Goal: Complete application form: Complete application form

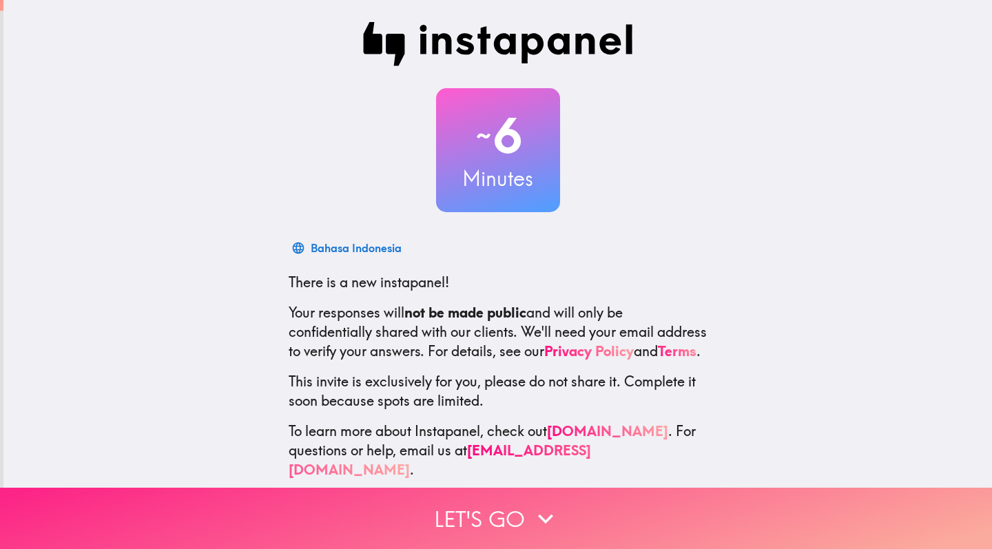
click at [534, 510] on icon "button" at bounding box center [545, 518] width 30 height 30
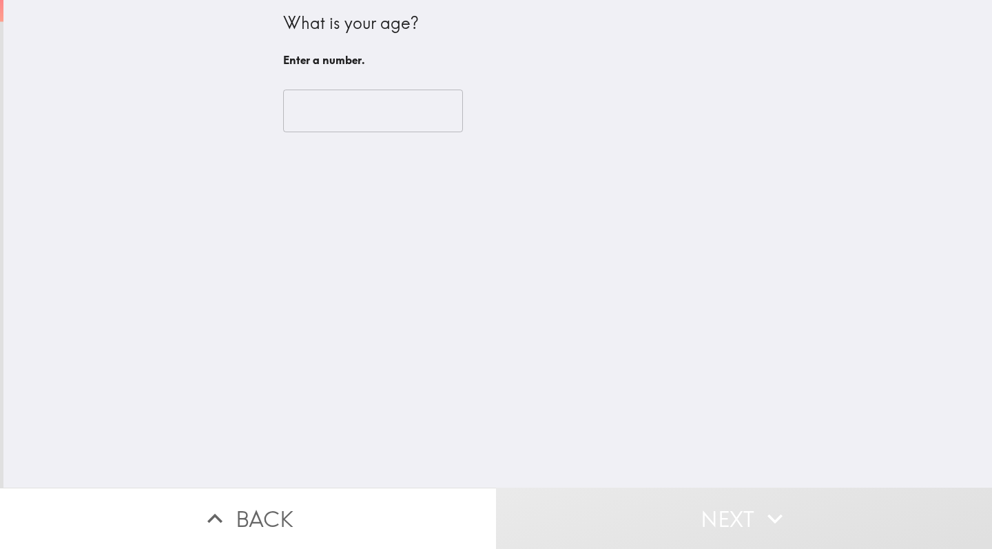
click at [399, 96] on input "number" at bounding box center [373, 111] width 180 height 43
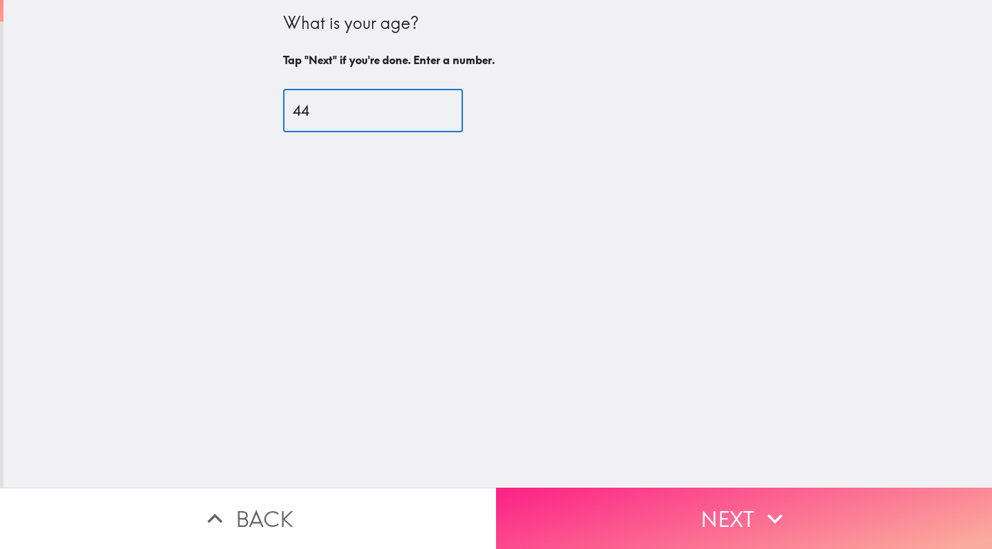
type input "44"
click at [690, 520] on button "Next" at bounding box center [744, 518] width 496 height 61
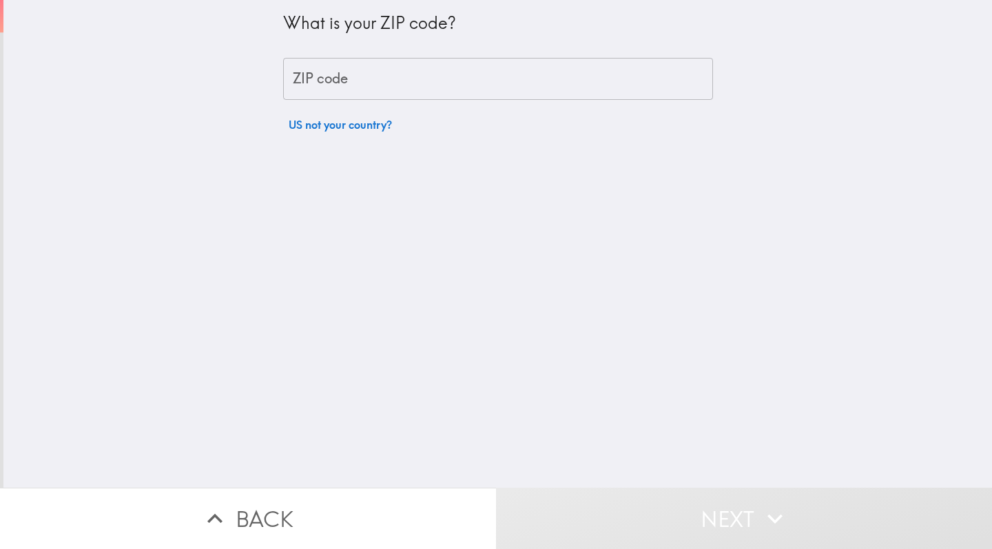
click at [533, 86] on input "ZIP code" at bounding box center [498, 79] width 430 height 43
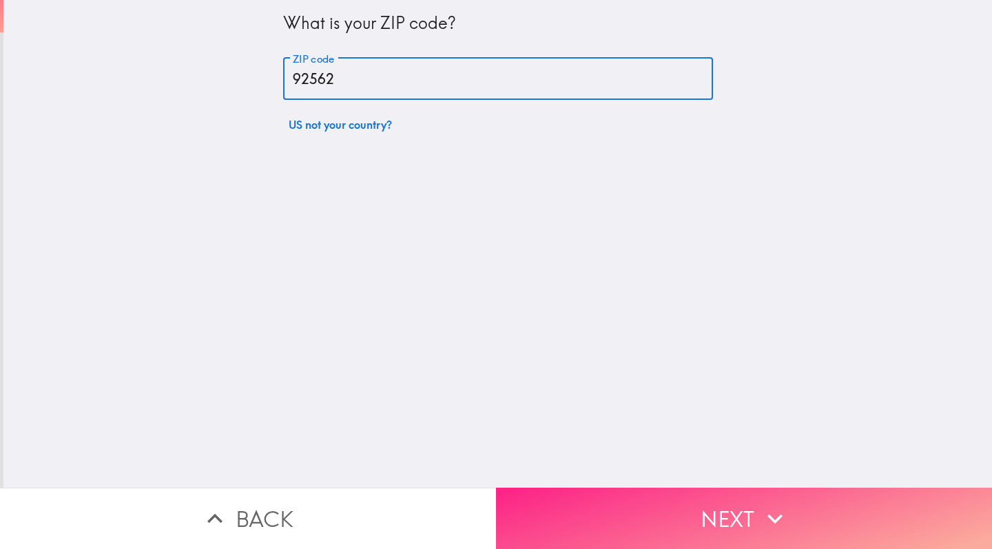
type input "92562"
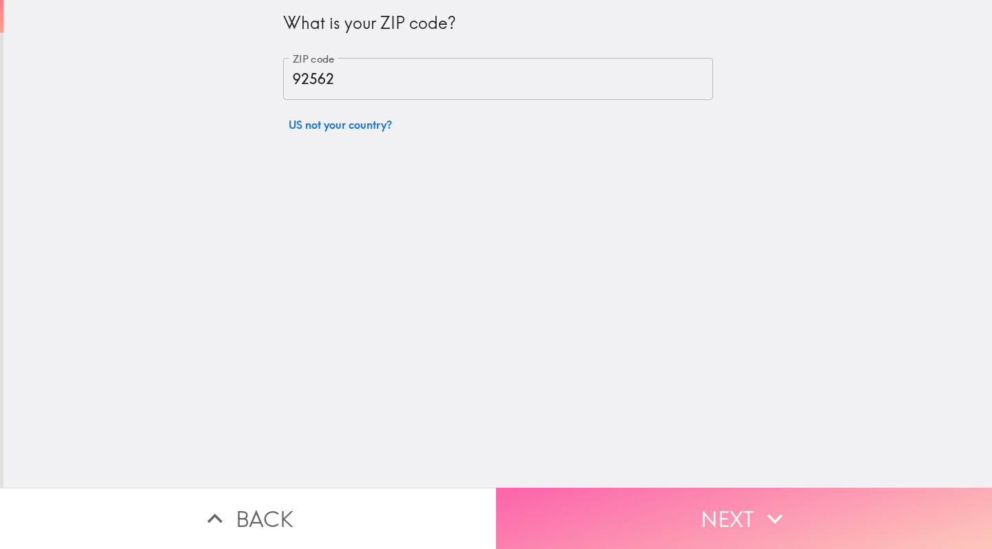
click at [725, 498] on button "Next" at bounding box center [744, 518] width 496 height 61
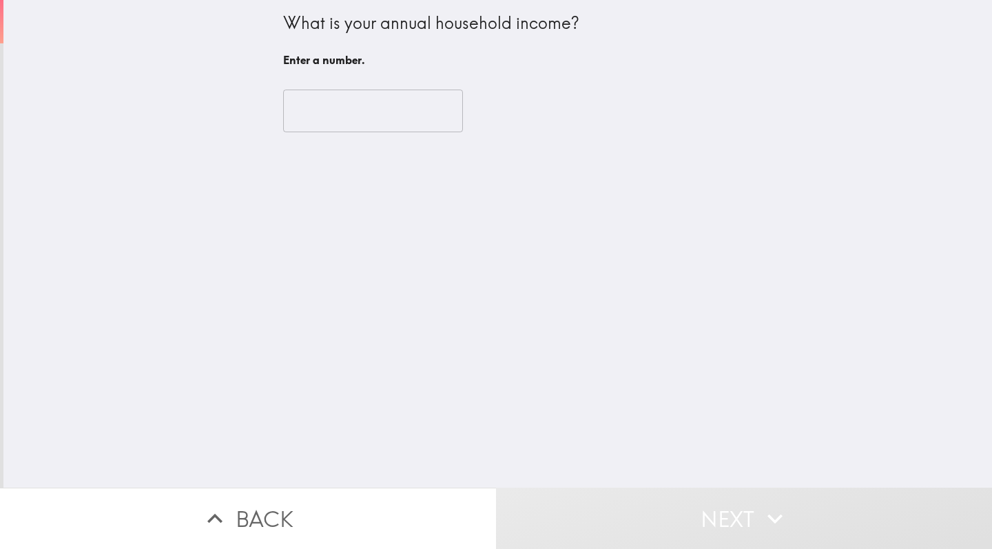
click at [402, 116] on input "number" at bounding box center [373, 111] width 180 height 43
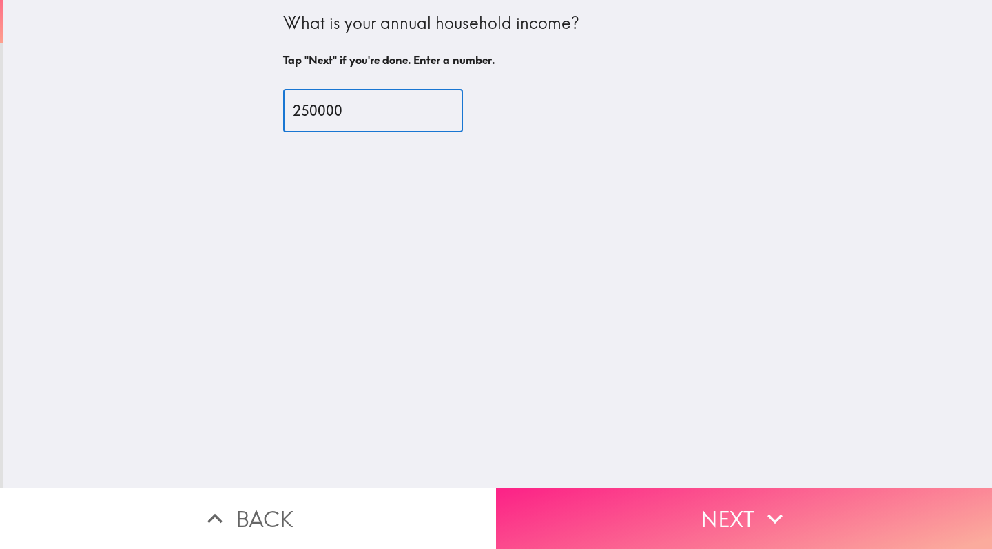
type input "250000"
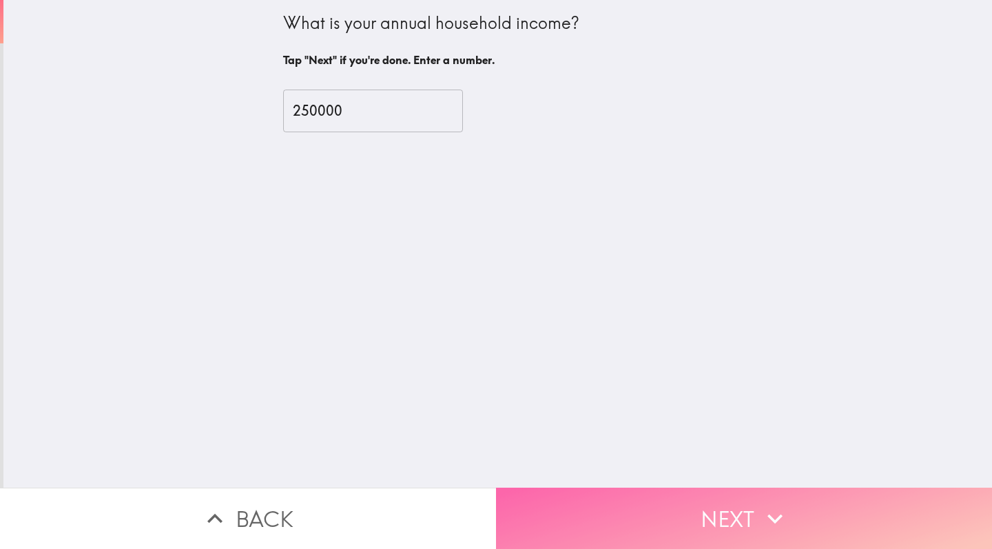
click at [707, 526] on button "Next" at bounding box center [744, 518] width 496 height 61
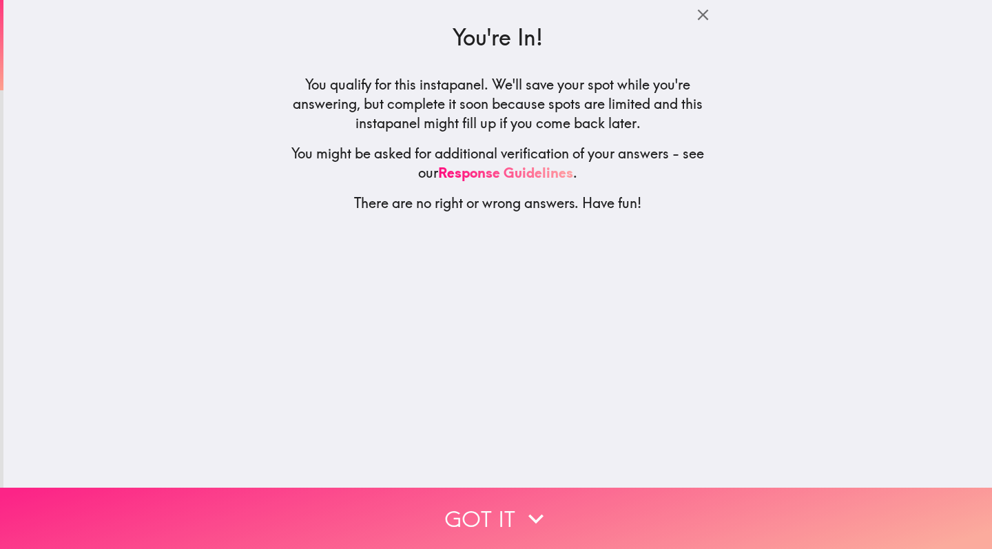
click at [545, 524] on icon "button" at bounding box center [536, 518] width 30 height 30
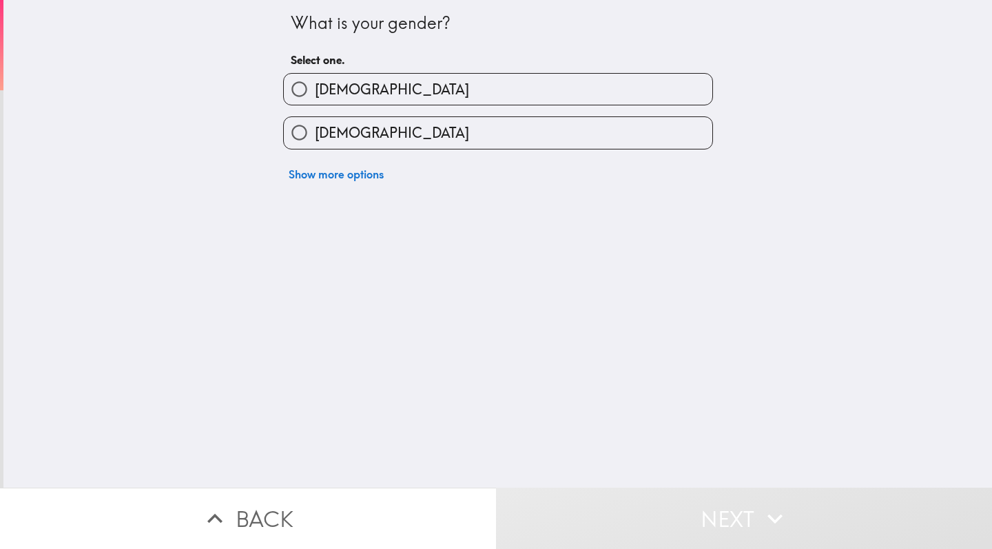
click at [430, 147] on label "[DEMOGRAPHIC_DATA]" at bounding box center [498, 132] width 428 height 31
click at [315, 147] on input "[DEMOGRAPHIC_DATA]" at bounding box center [299, 132] width 31 height 31
radio input "true"
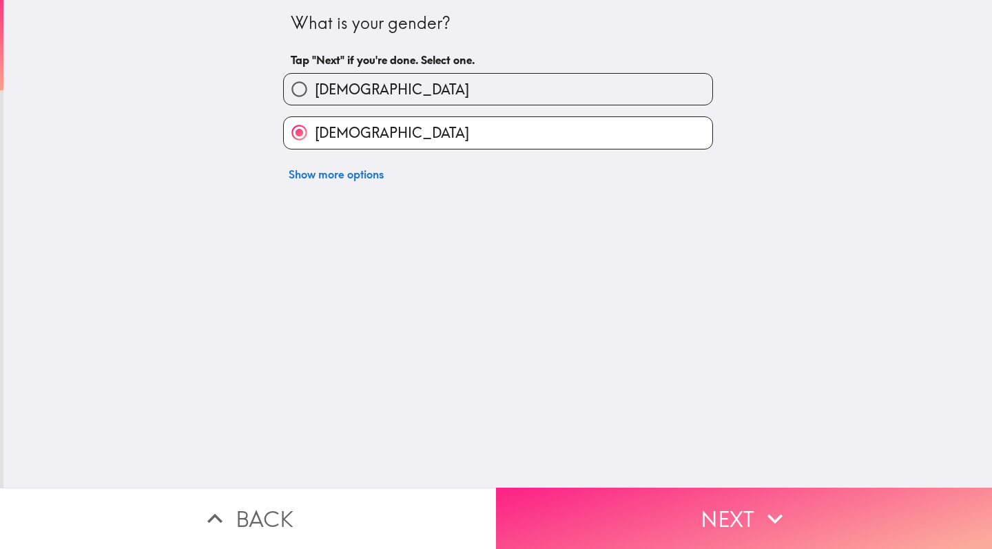
click at [554, 516] on button "Next" at bounding box center [744, 518] width 496 height 61
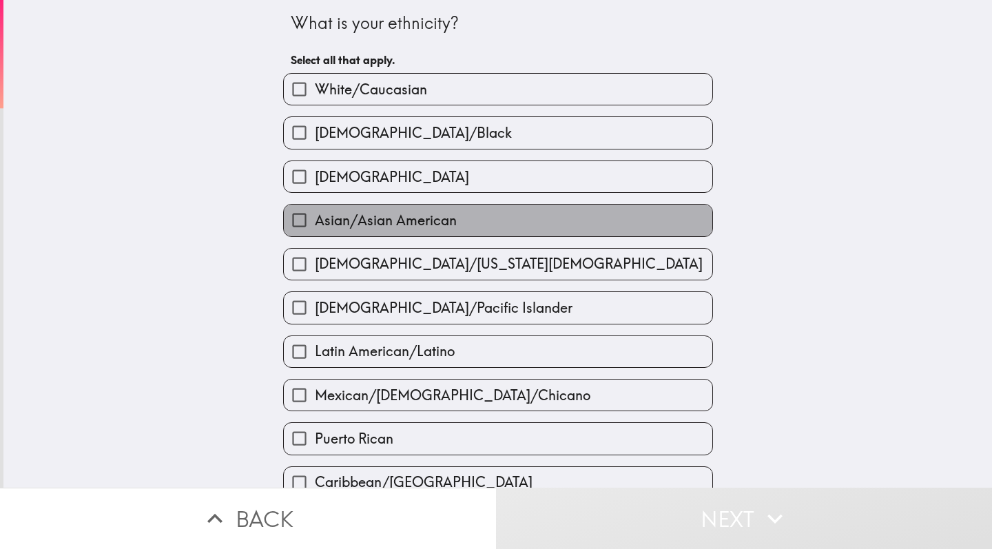
click at [500, 211] on label "Asian/Asian American" at bounding box center [498, 220] width 428 height 31
click at [315, 211] on input "Asian/Asian American" at bounding box center [299, 220] width 31 height 31
checkbox input "true"
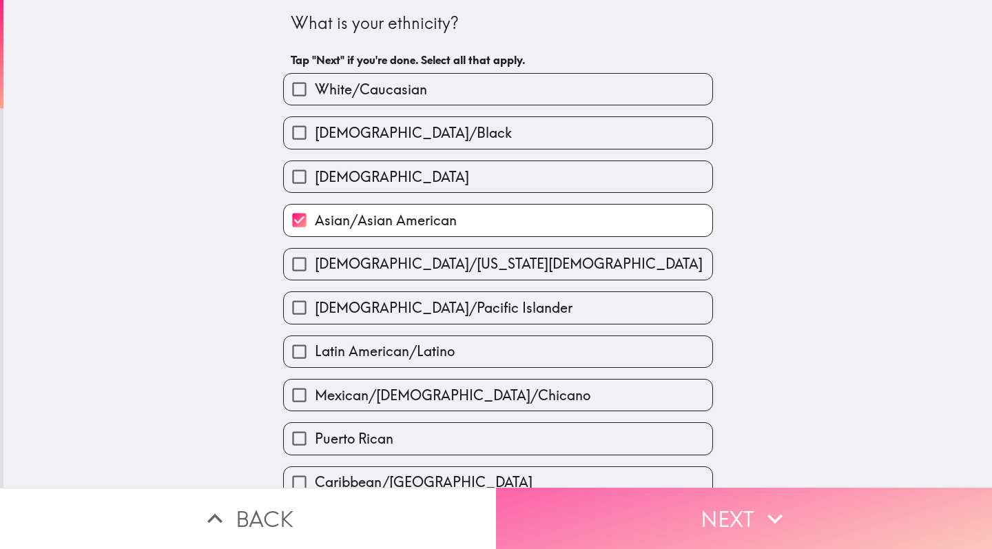
click at [596, 537] on button "Next" at bounding box center [744, 518] width 496 height 61
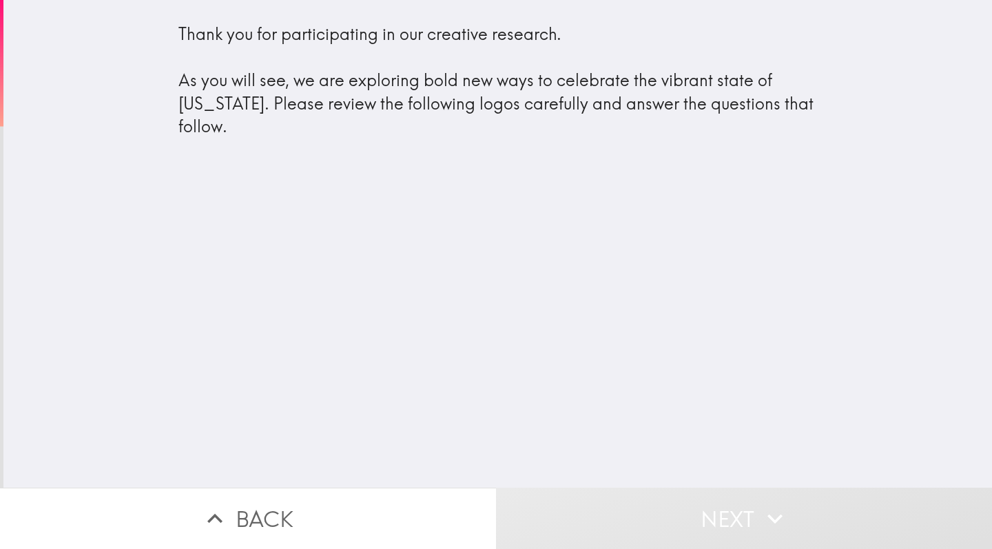
click at [627, 525] on button "Next" at bounding box center [744, 518] width 496 height 61
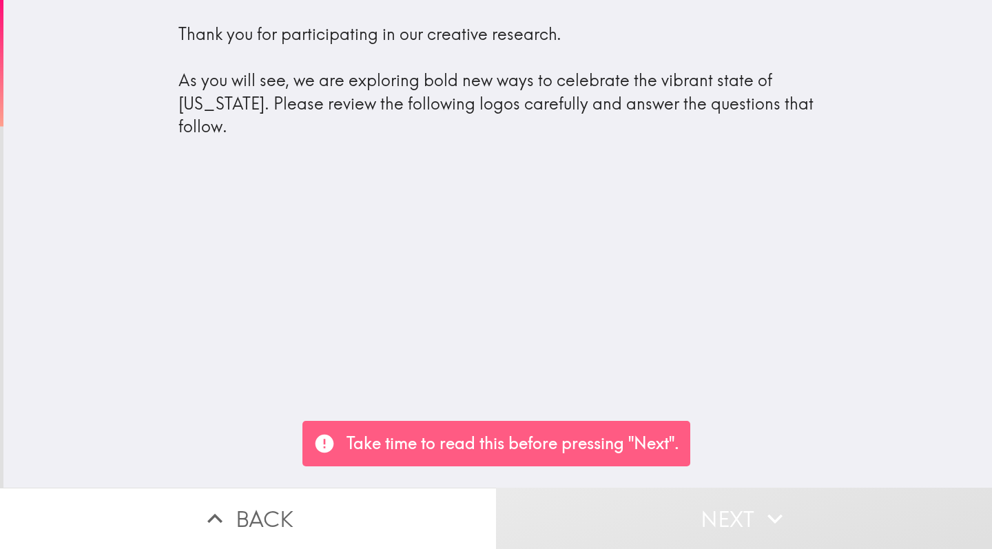
click at [641, 521] on button "Next" at bounding box center [744, 518] width 496 height 61
click at [616, 304] on div "Thank you for participating in our creative research. As you will see, we are e…" at bounding box center [497, 244] width 988 height 488
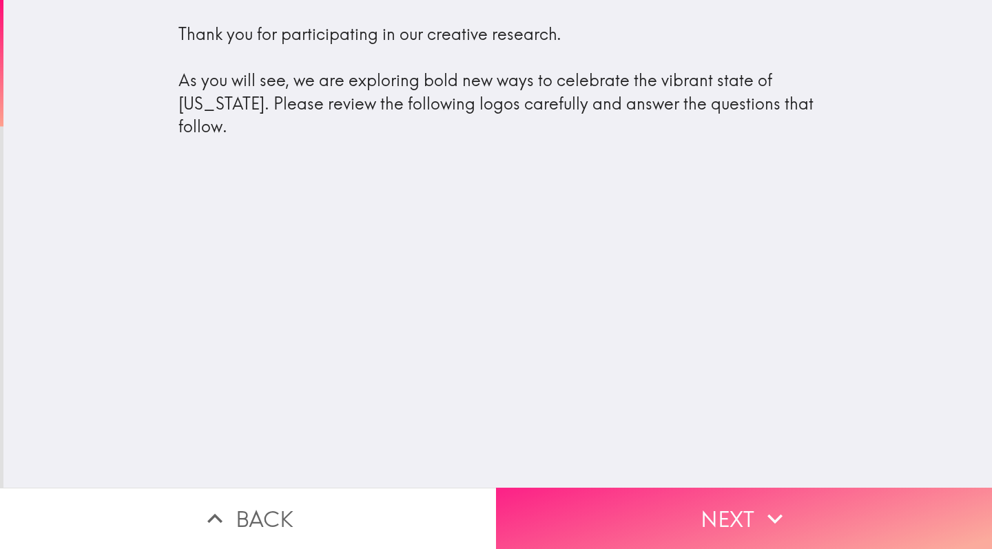
click at [684, 522] on button "Next" at bounding box center [744, 518] width 496 height 61
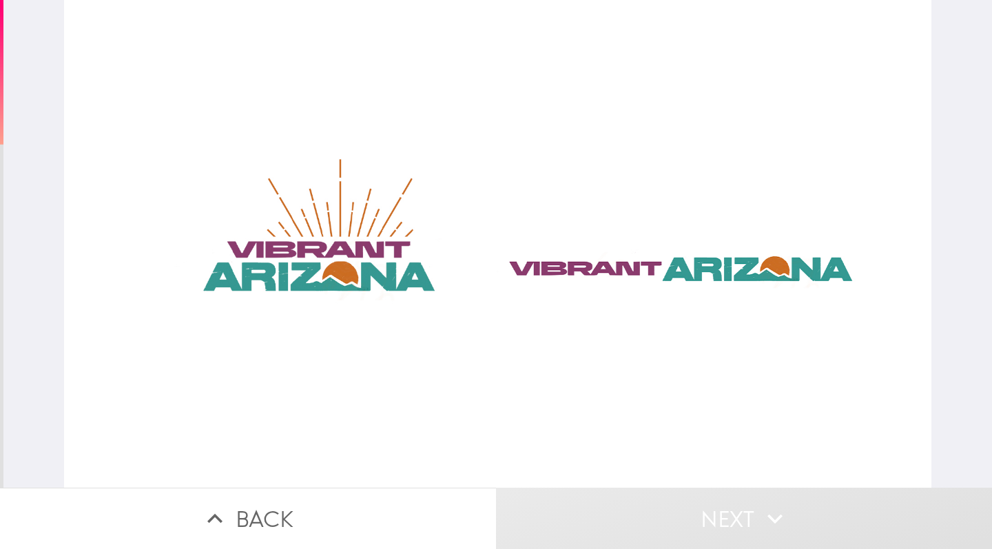
click at [621, 266] on div at bounding box center [497, 244] width 867 height 488
click at [343, 269] on div at bounding box center [497, 244] width 867 height 488
click at [393, 379] on div at bounding box center [497, 244] width 867 height 488
click at [548, 256] on div at bounding box center [497, 244] width 867 height 488
click at [493, 322] on div at bounding box center [497, 244] width 867 height 488
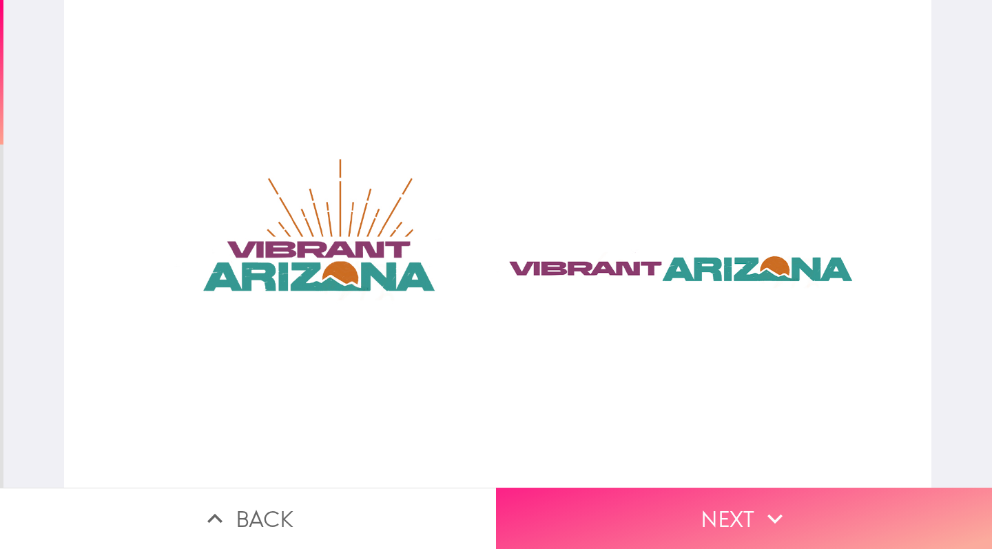
click at [682, 510] on button "Next" at bounding box center [744, 518] width 496 height 61
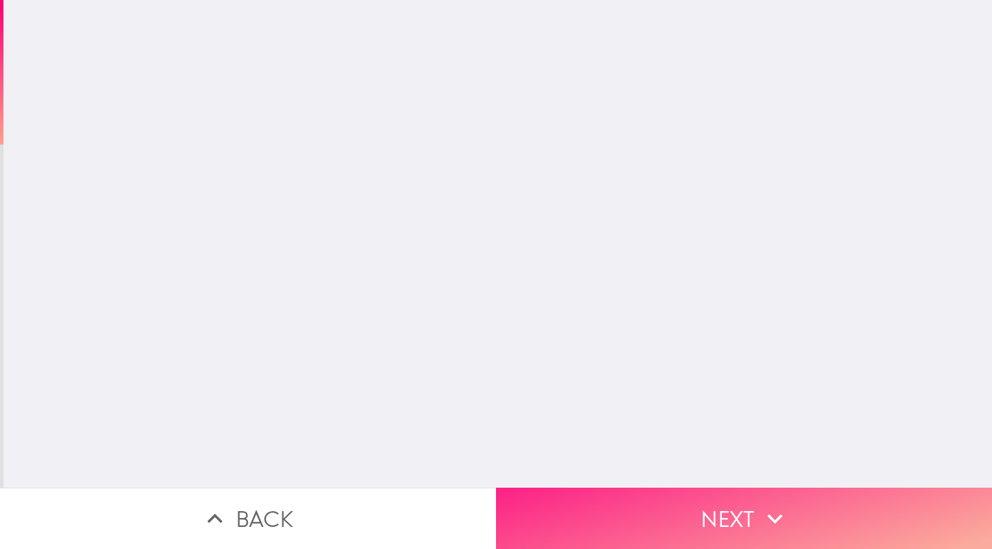
click at [403, 183] on div "Back Next" at bounding box center [496, 274] width 992 height 549
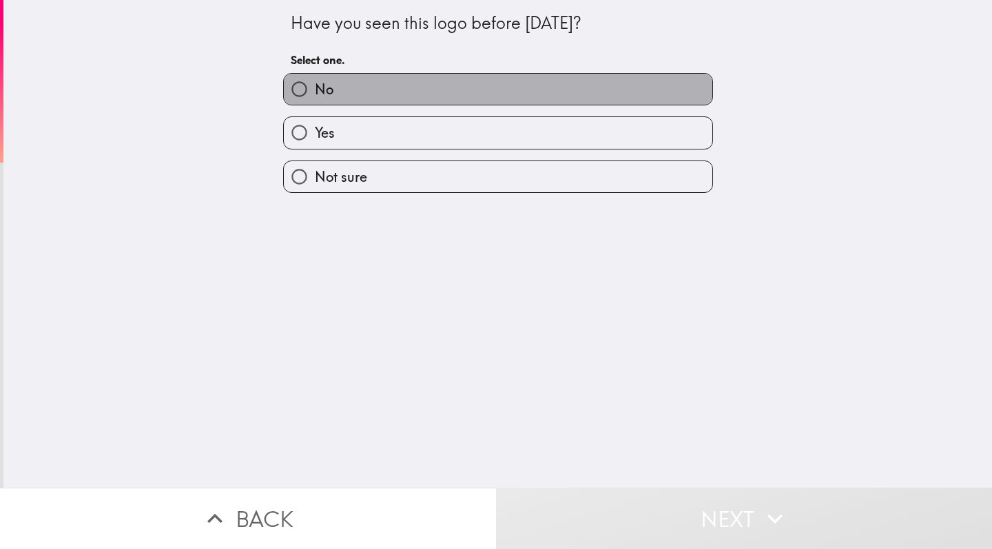
click at [405, 98] on label "No" at bounding box center [498, 89] width 428 height 31
click at [315, 98] on input "No" at bounding box center [299, 89] width 31 height 31
radio input "true"
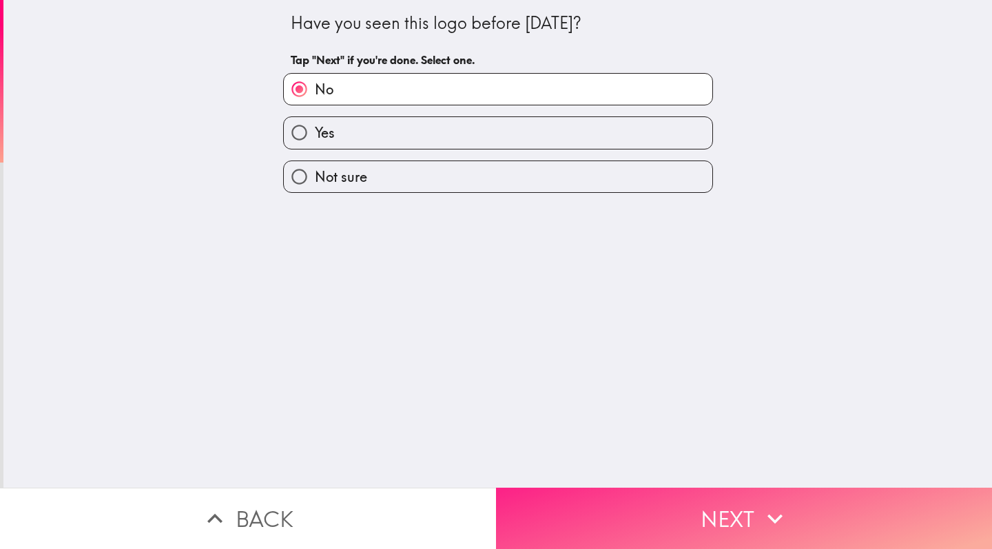
click at [651, 548] on button "Next" at bounding box center [744, 518] width 496 height 61
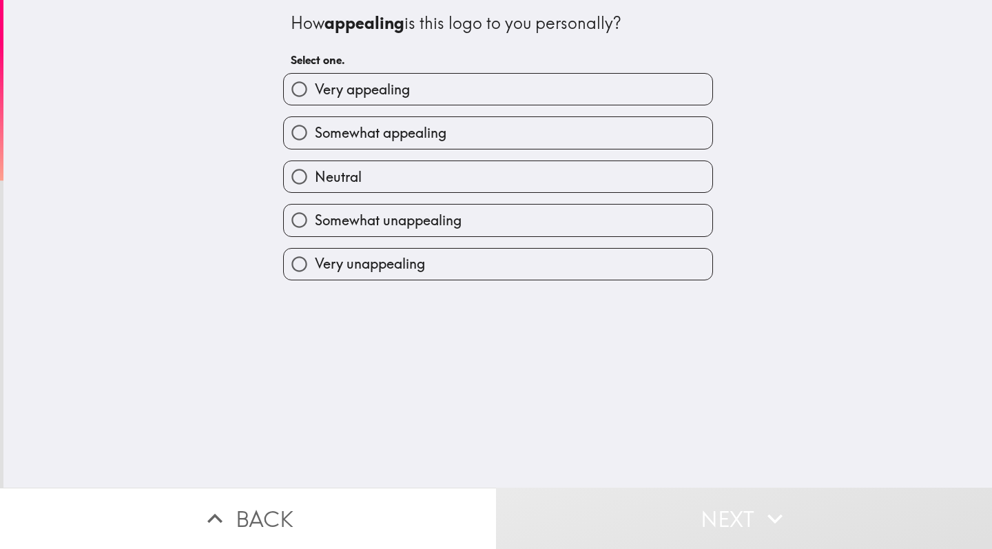
click at [528, 144] on label "Somewhat appealing" at bounding box center [498, 132] width 428 height 31
click at [315, 144] on input "Somewhat appealing" at bounding box center [299, 132] width 31 height 31
radio input "true"
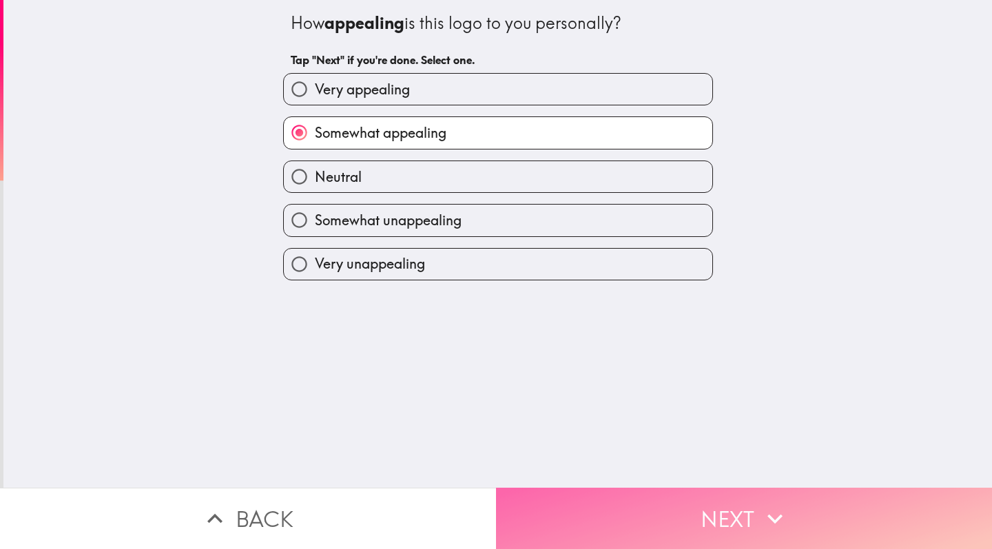
click at [673, 529] on button "Next" at bounding box center [744, 518] width 496 height 61
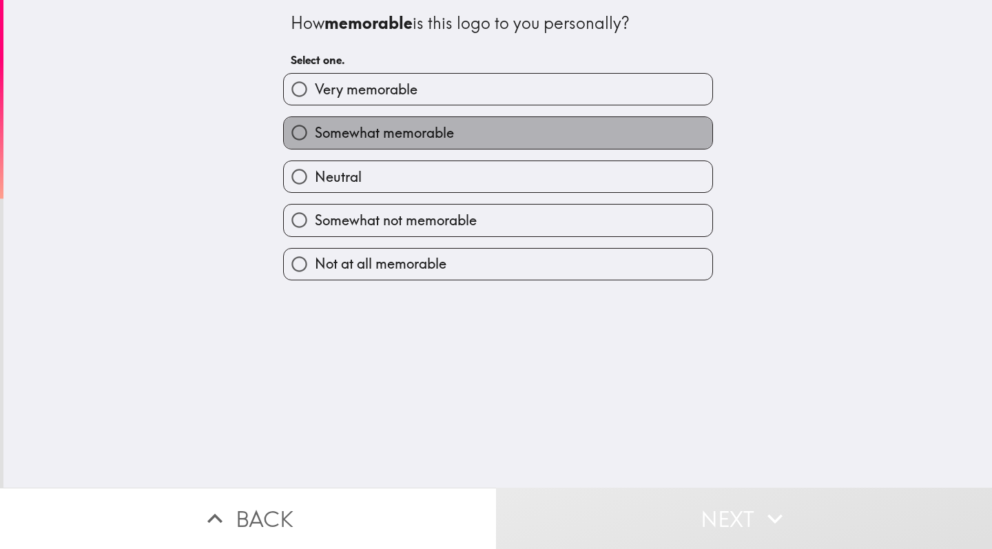
click at [594, 143] on label "Somewhat memorable" at bounding box center [498, 132] width 428 height 31
click at [315, 143] on input "Somewhat memorable" at bounding box center [299, 132] width 31 height 31
radio input "true"
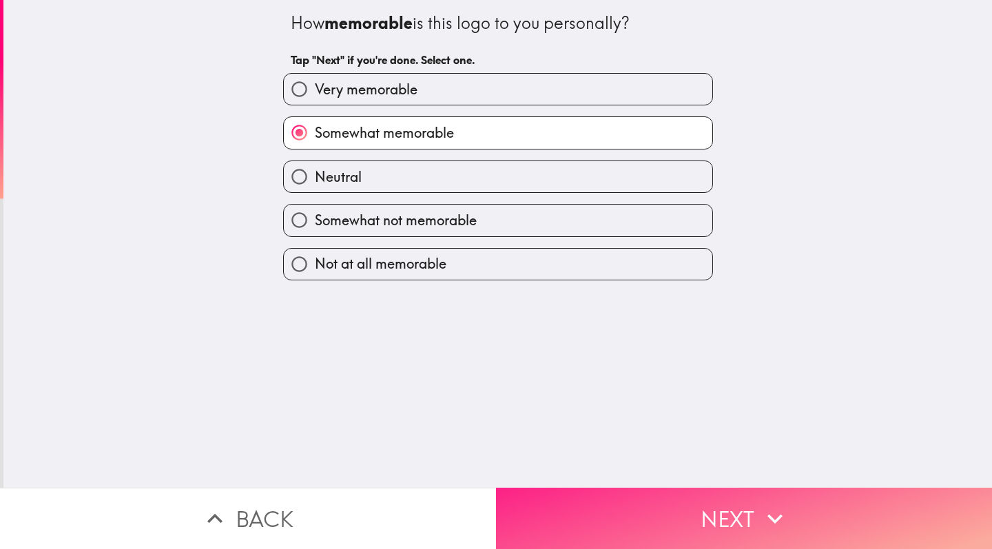
click at [718, 529] on button "Next" at bounding box center [744, 518] width 496 height 61
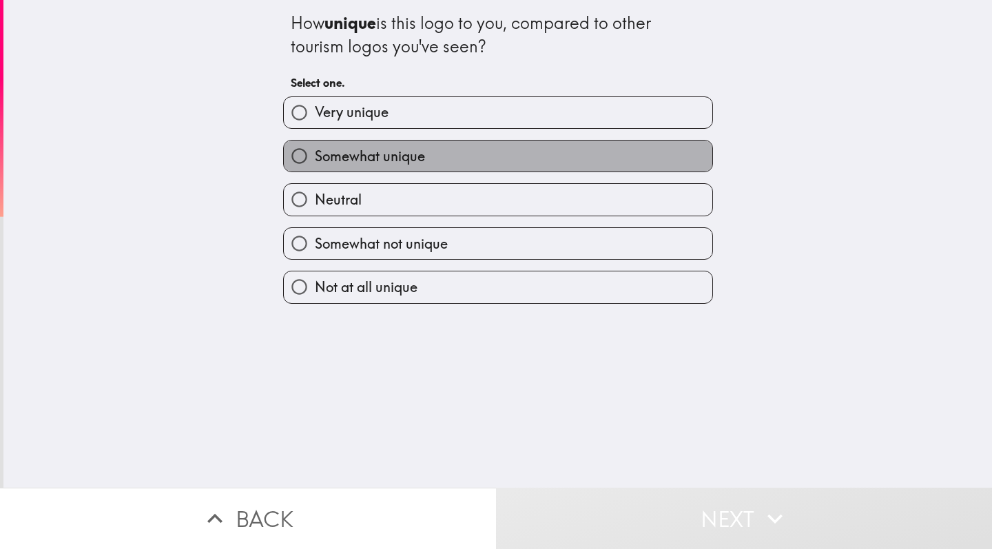
click at [601, 151] on label "Somewhat unique" at bounding box center [498, 155] width 428 height 31
click at [315, 151] on input "Somewhat unique" at bounding box center [299, 155] width 31 height 31
radio input "true"
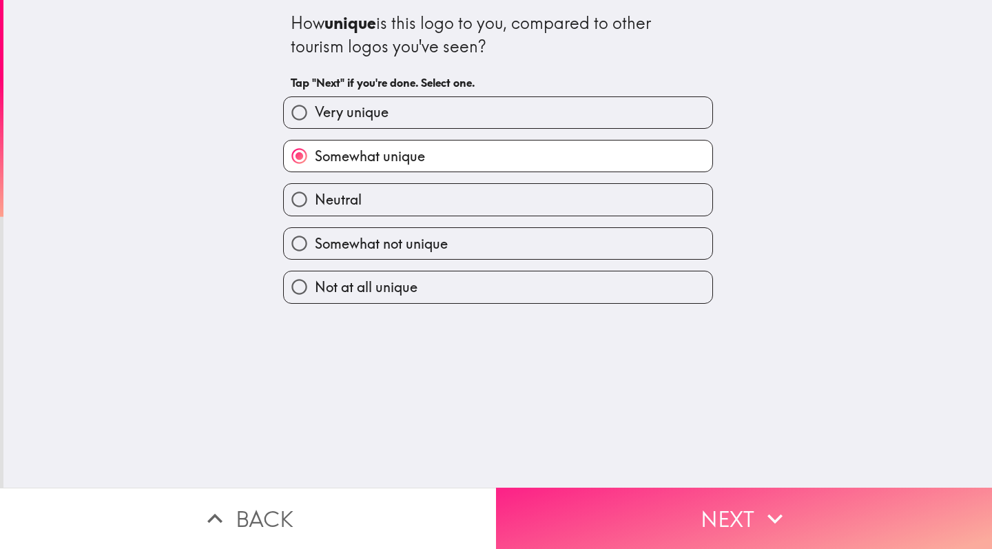
click at [696, 516] on button "Next" at bounding box center [744, 518] width 496 height 61
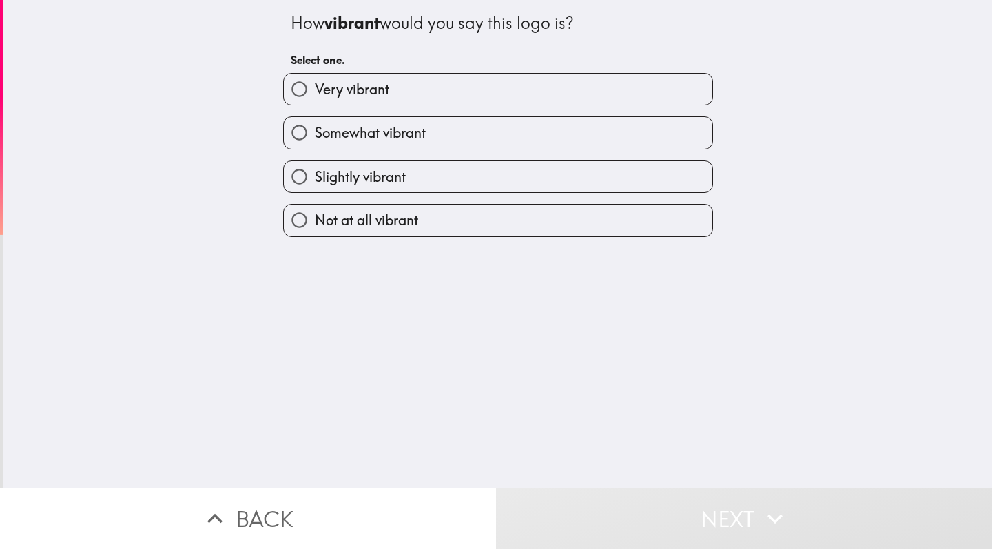
click at [620, 138] on label "Somewhat vibrant" at bounding box center [498, 132] width 428 height 31
click at [315, 138] on input "Somewhat vibrant" at bounding box center [299, 132] width 31 height 31
radio input "true"
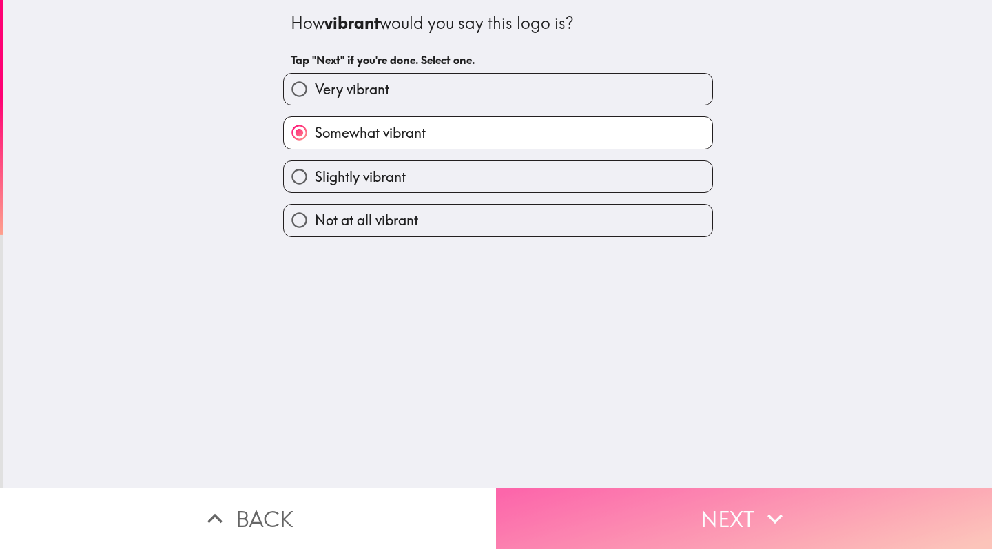
click at [696, 525] on button "Next" at bounding box center [744, 518] width 496 height 61
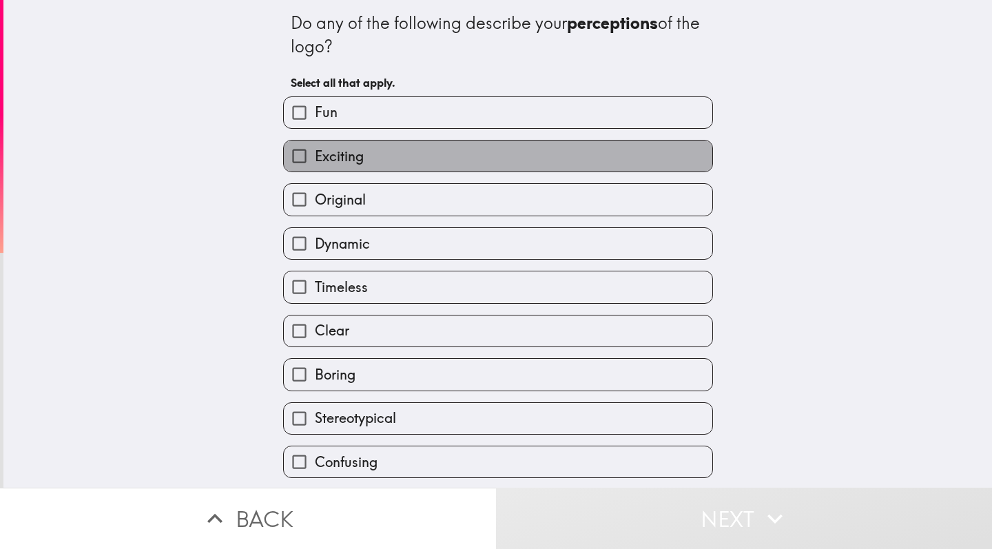
click at [607, 158] on label "Exciting" at bounding box center [498, 155] width 428 height 31
click at [315, 158] on input "Exciting" at bounding box center [299, 155] width 31 height 31
checkbox input "true"
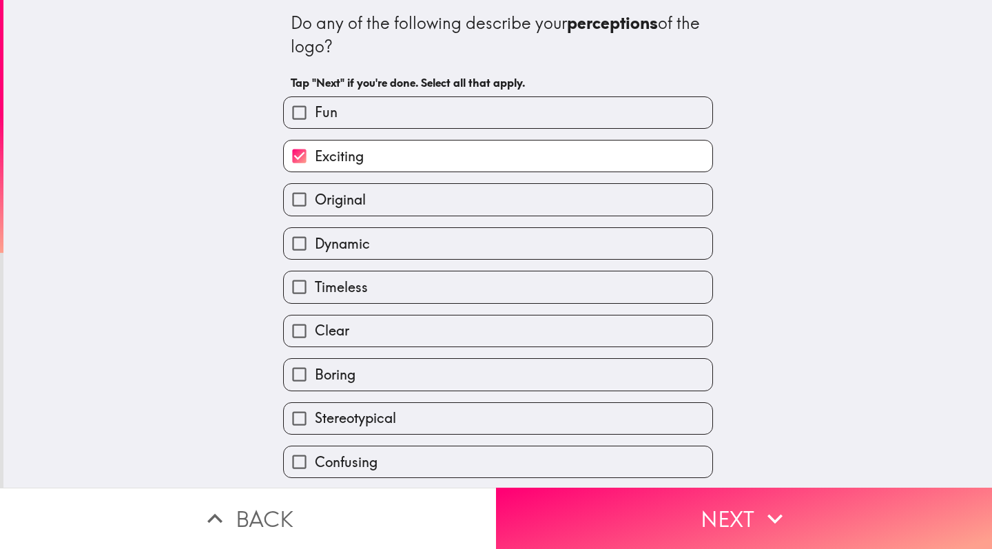
click at [614, 191] on label "Original" at bounding box center [498, 199] width 428 height 31
click at [315, 191] on input "Original" at bounding box center [299, 199] width 31 height 31
checkbox input "true"
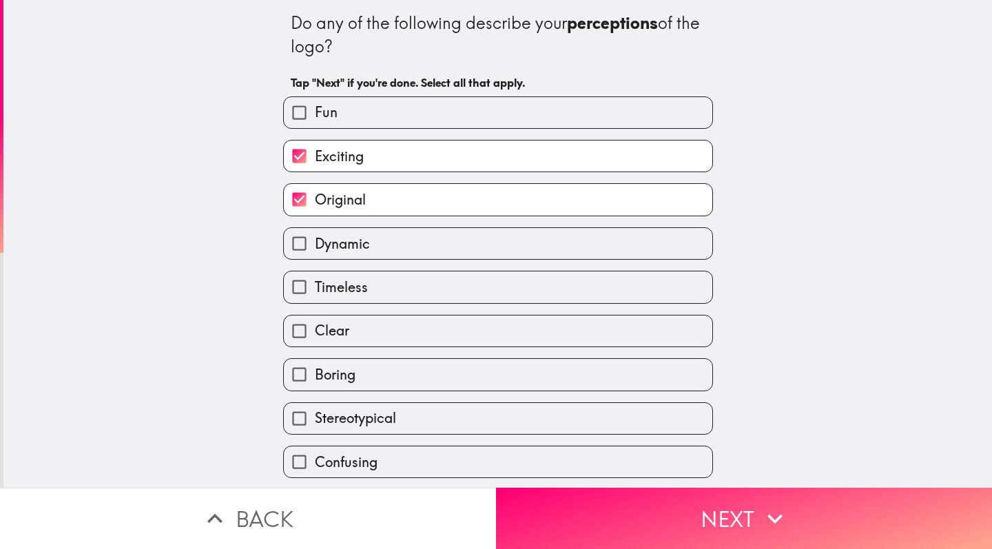
click at [631, 244] on label "Dynamic" at bounding box center [498, 243] width 428 height 31
click at [315, 244] on input "Dynamic" at bounding box center [299, 243] width 31 height 31
checkbox input "true"
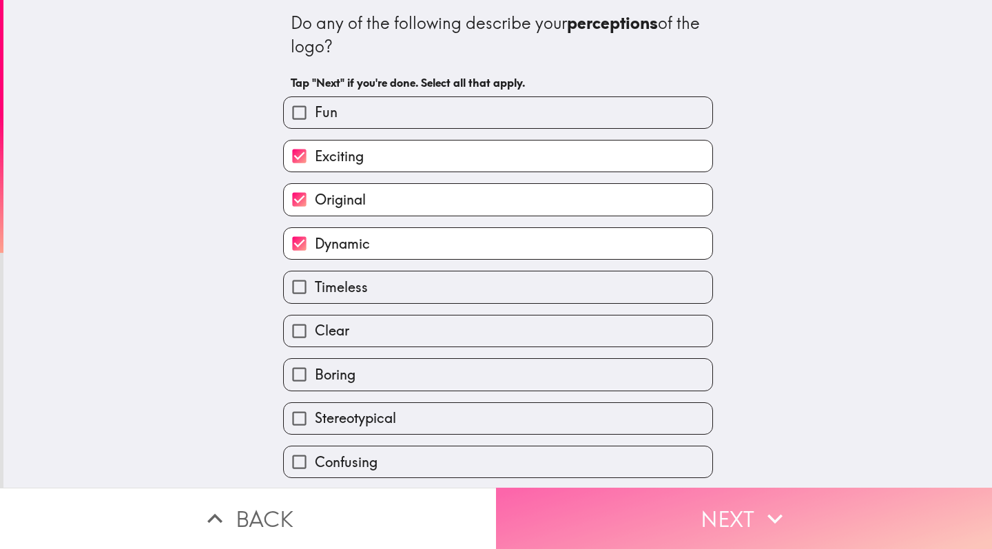
click at [729, 522] on button "Next" at bounding box center [744, 518] width 496 height 61
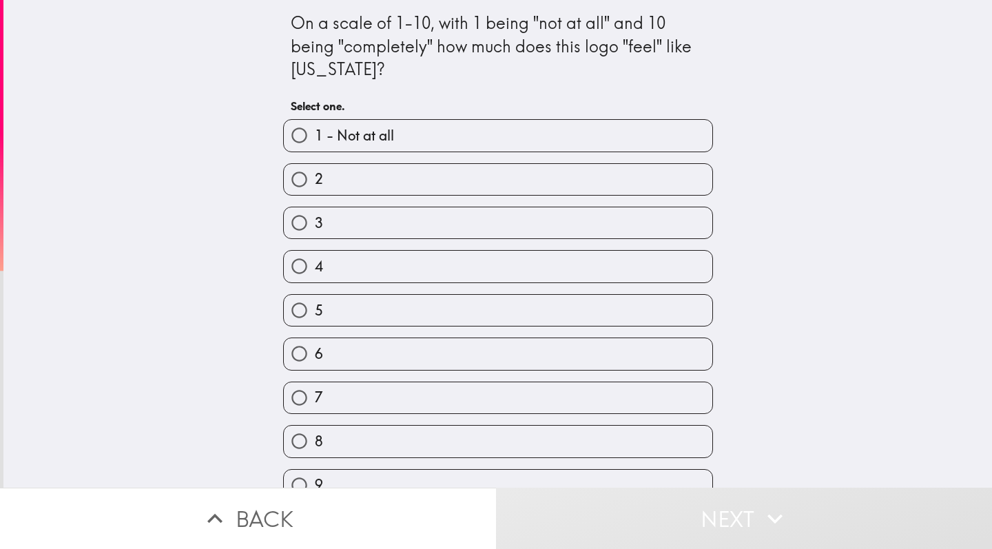
click at [656, 413] on label "7" at bounding box center [498, 397] width 428 height 31
click at [315, 413] on input "7" at bounding box center [299, 397] width 31 height 31
radio input "true"
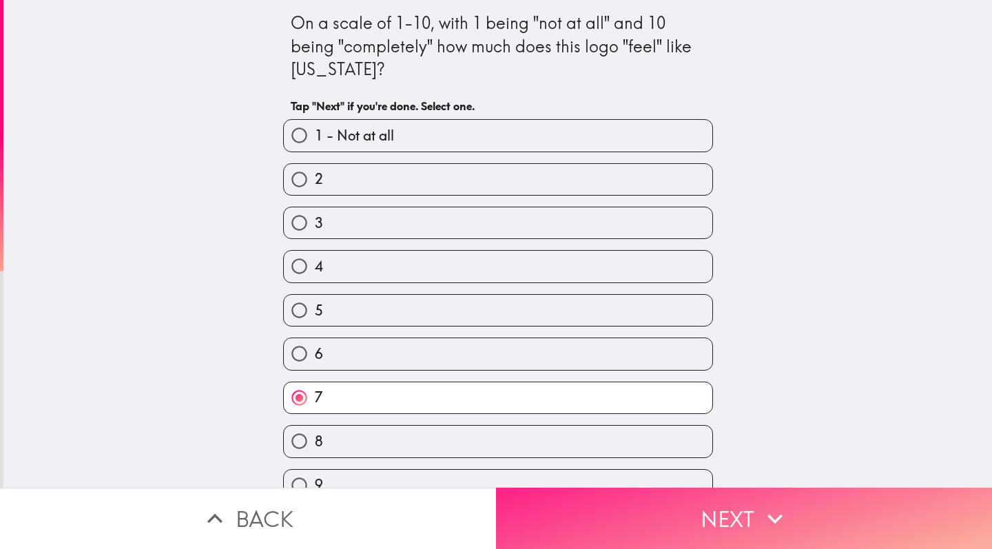
click at [699, 523] on button "Next" at bounding box center [744, 518] width 496 height 61
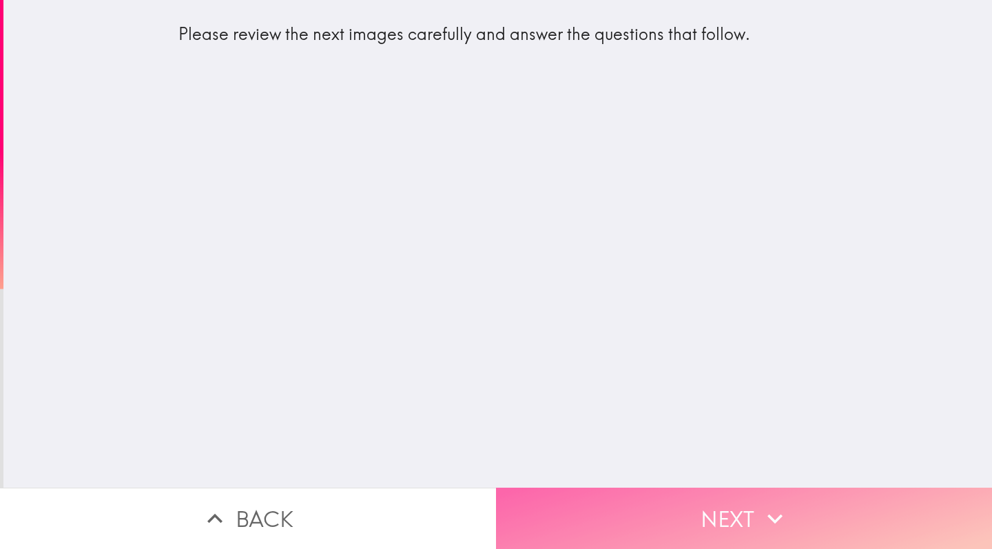
click at [579, 506] on button "Next" at bounding box center [744, 518] width 496 height 61
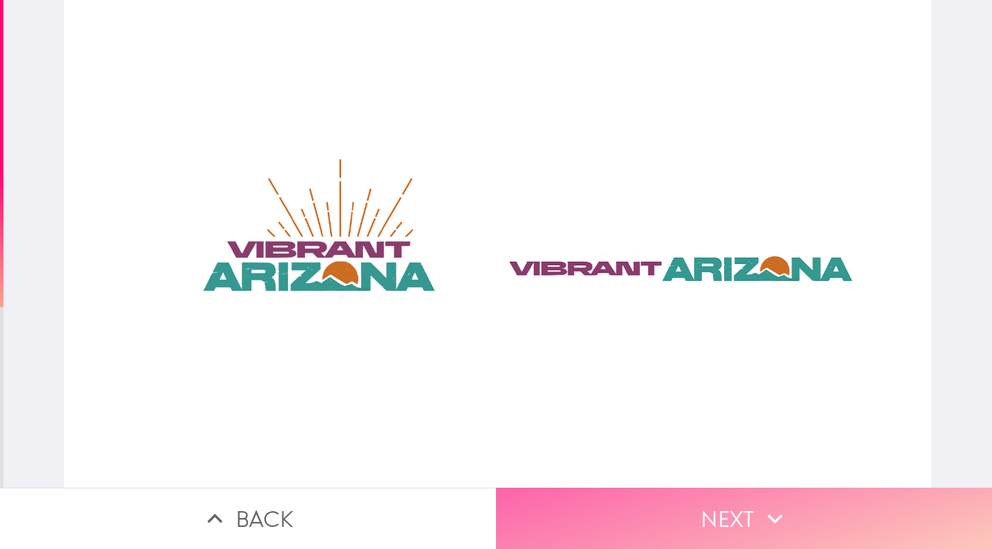
click at [574, 525] on button "Next" at bounding box center [744, 518] width 496 height 61
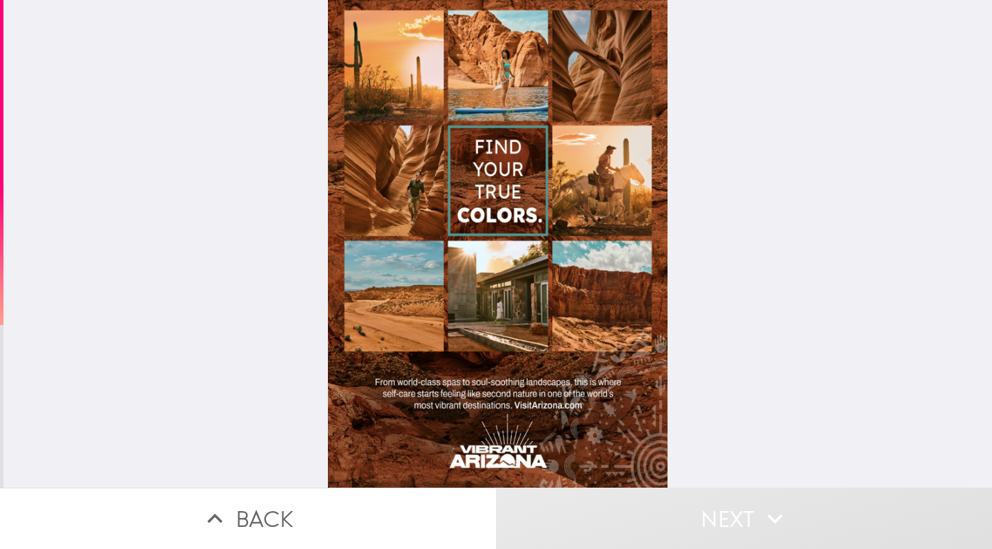
click at [561, 282] on div at bounding box center [498, 244] width 340 height 488
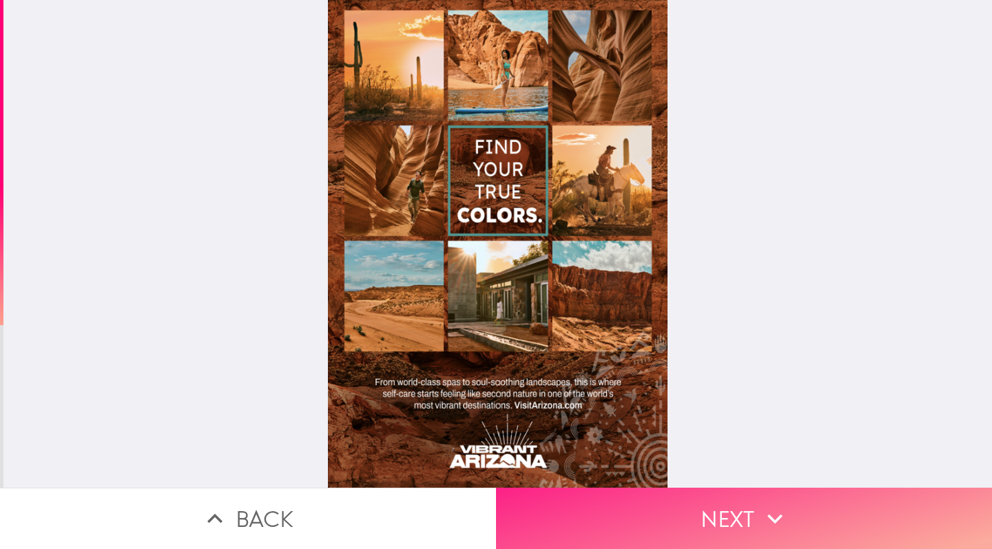
click at [634, 532] on button "Next" at bounding box center [744, 518] width 496 height 61
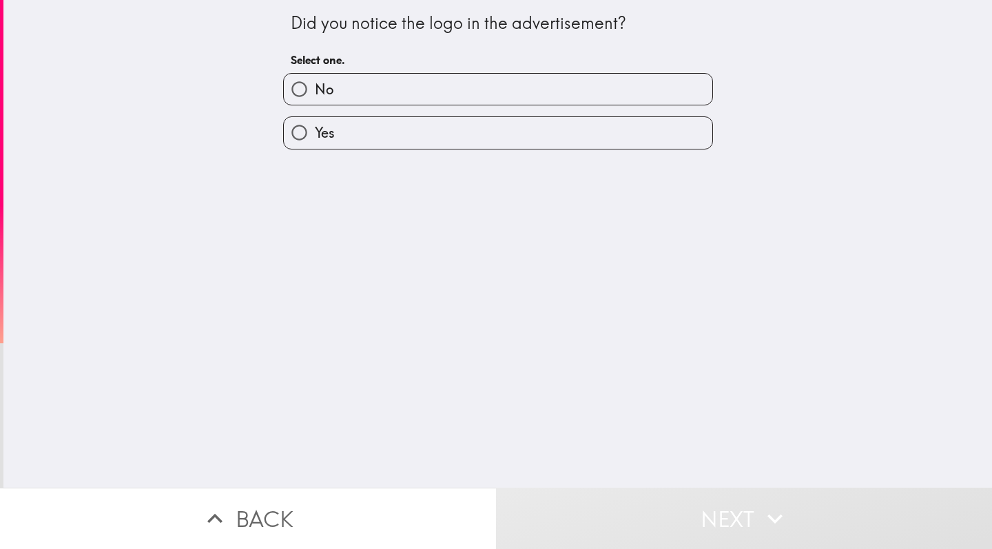
click at [573, 129] on label "Yes" at bounding box center [498, 132] width 428 height 31
click at [315, 129] on input "Yes" at bounding box center [299, 132] width 31 height 31
radio input "true"
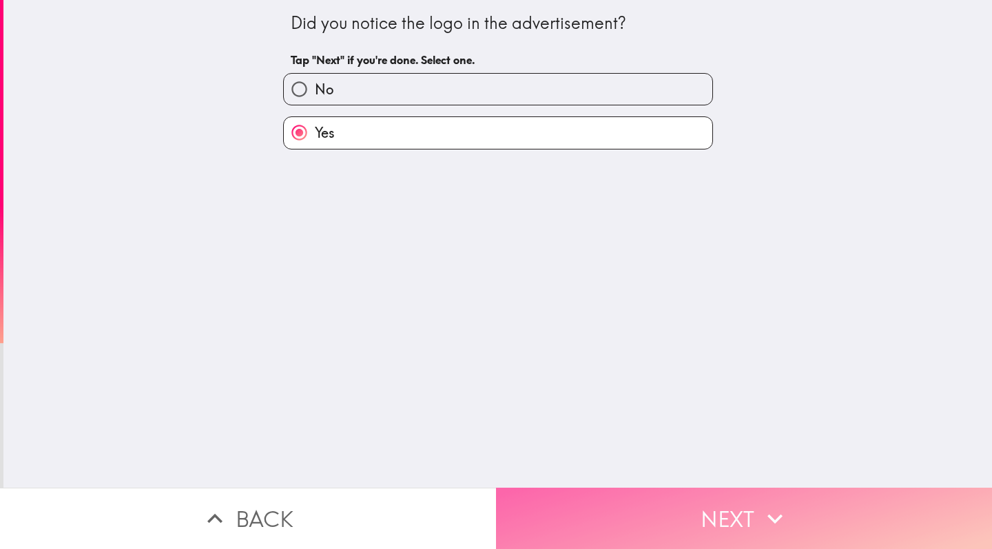
click at [643, 512] on button "Next" at bounding box center [744, 518] width 496 height 61
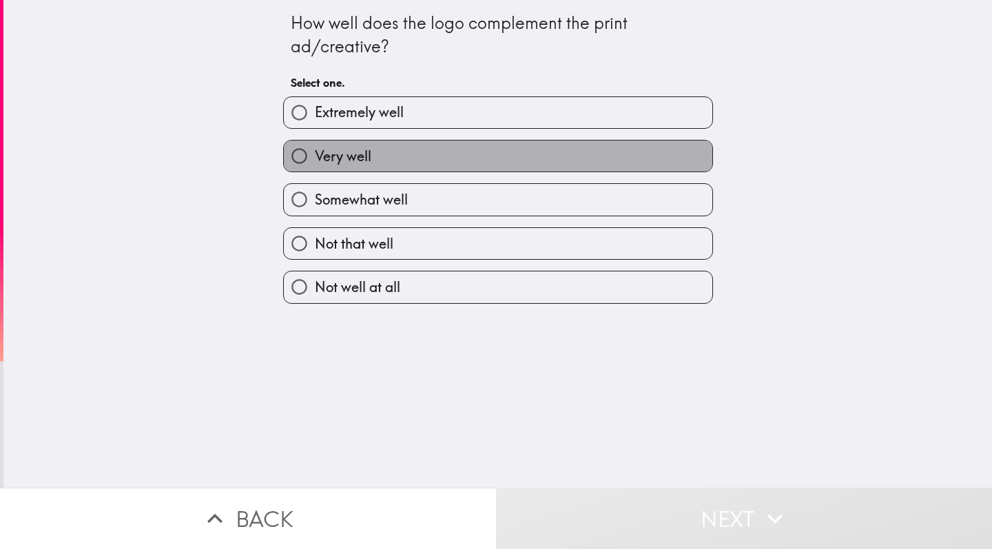
click at [588, 148] on label "Very well" at bounding box center [498, 155] width 428 height 31
click at [315, 148] on input "Very well" at bounding box center [299, 155] width 31 height 31
radio input "true"
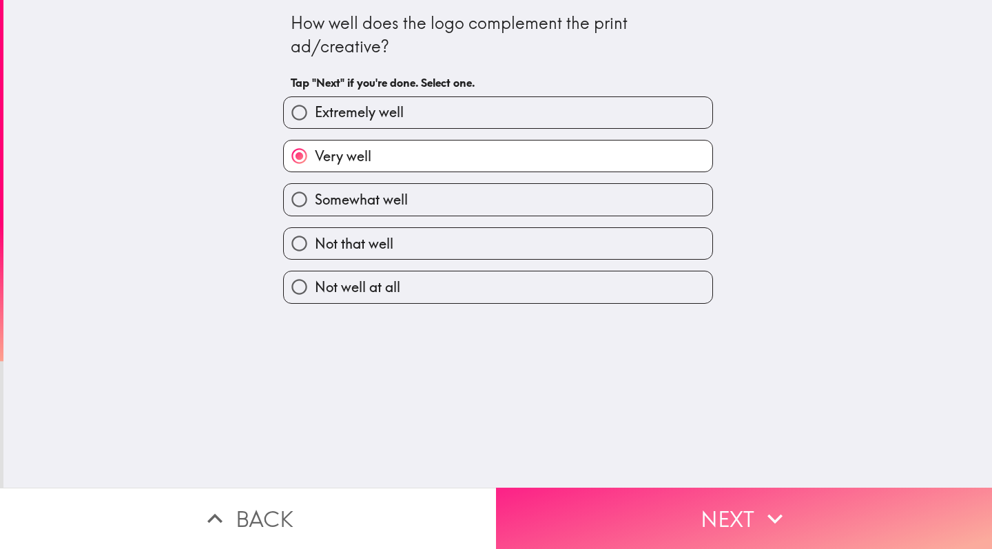
click at [714, 532] on button "Next" at bounding box center [744, 518] width 496 height 61
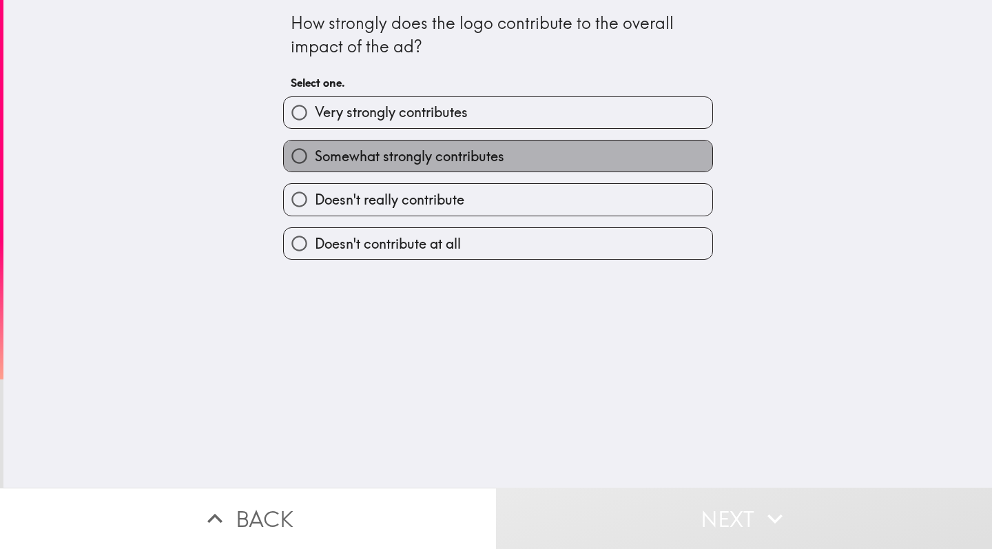
click at [632, 169] on label "Somewhat strongly contributes" at bounding box center [498, 155] width 428 height 31
click at [315, 169] on input "Somewhat strongly contributes" at bounding box center [299, 155] width 31 height 31
radio input "true"
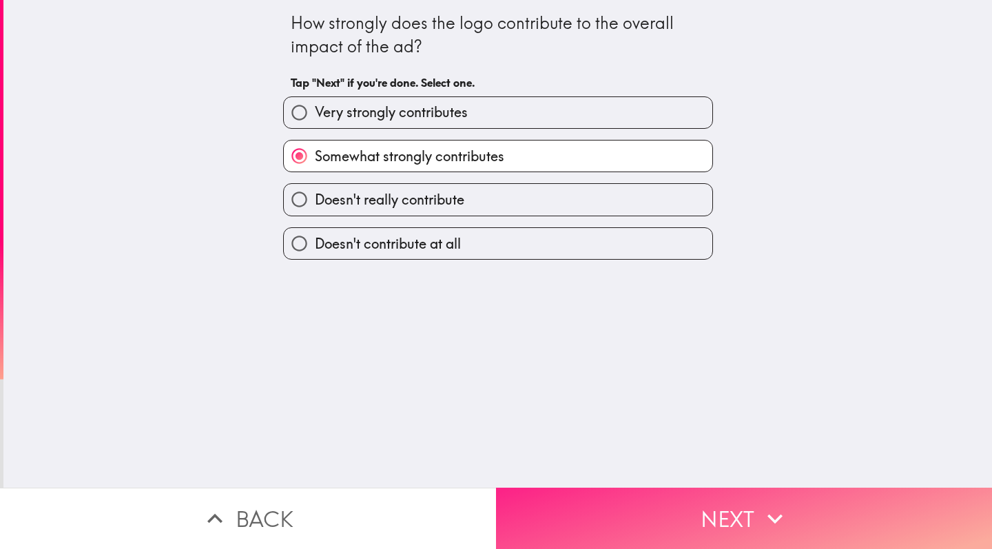
click at [712, 521] on button "Next" at bounding box center [744, 518] width 496 height 61
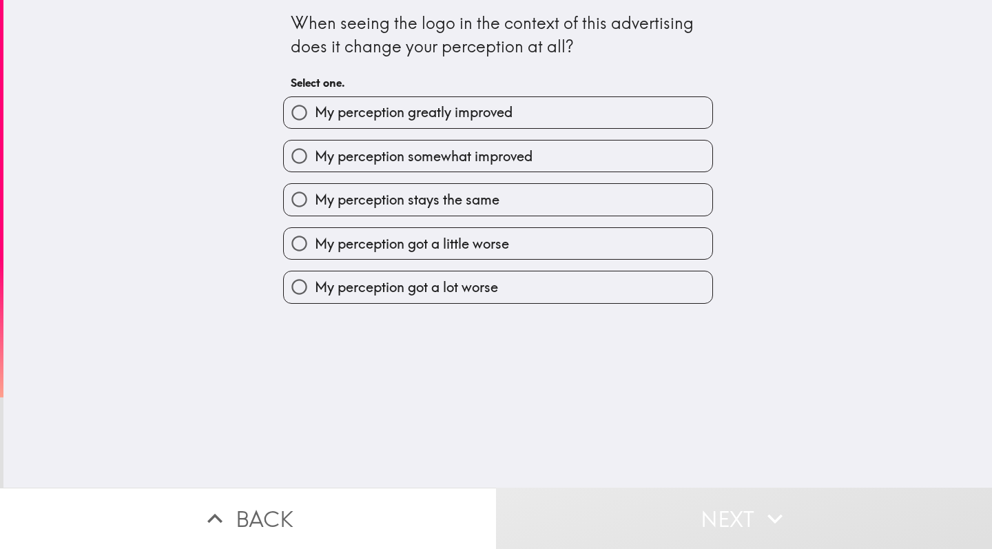
click at [389, 149] on span "My perception somewhat improved" at bounding box center [424, 156] width 218 height 19
click at [315, 149] on input "My perception somewhat improved" at bounding box center [299, 155] width 31 height 31
radio input "true"
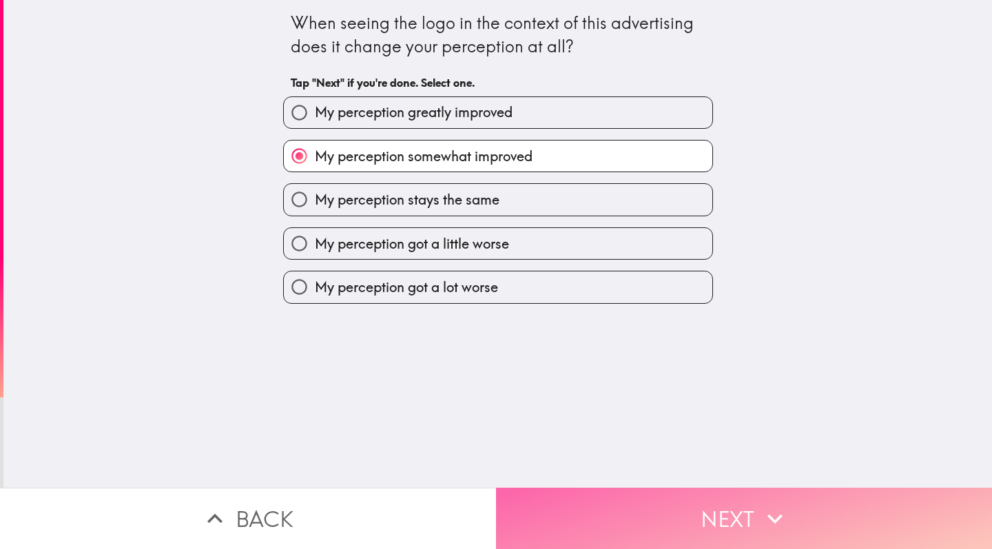
click at [592, 523] on button "Next" at bounding box center [744, 518] width 496 height 61
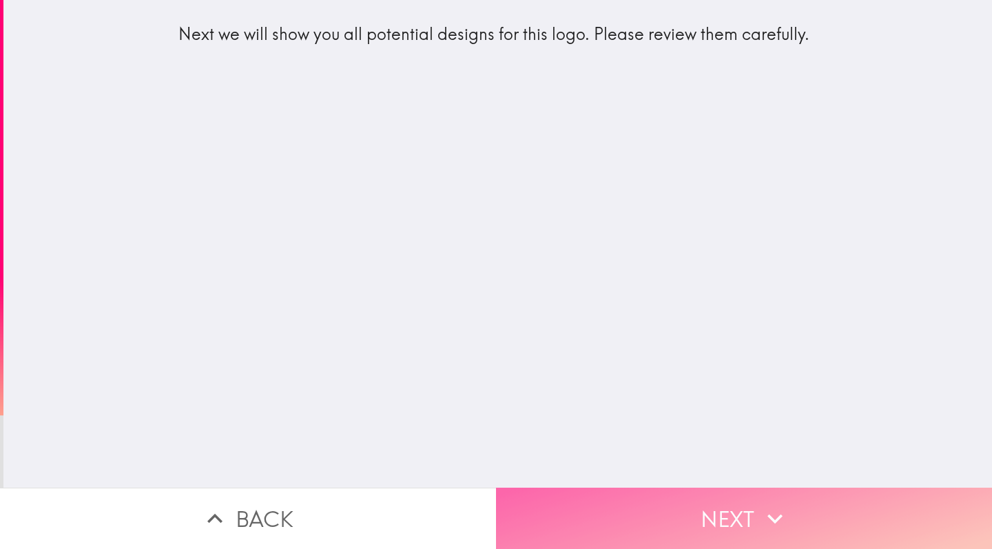
click at [585, 526] on button "Next" at bounding box center [744, 518] width 496 height 61
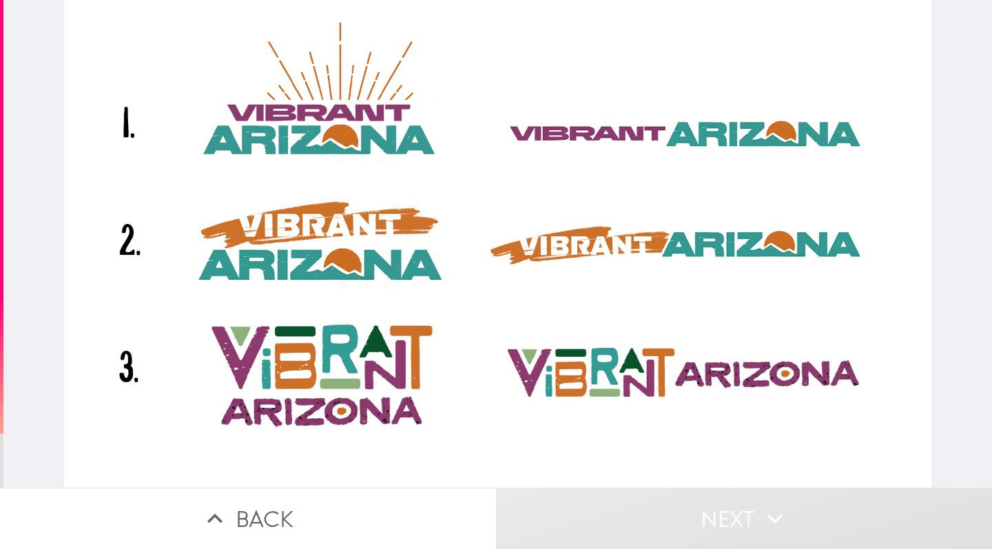
click at [537, 189] on div at bounding box center [497, 244] width 867 height 488
click at [564, 254] on div at bounding box center [497, 244] width 867 height 488
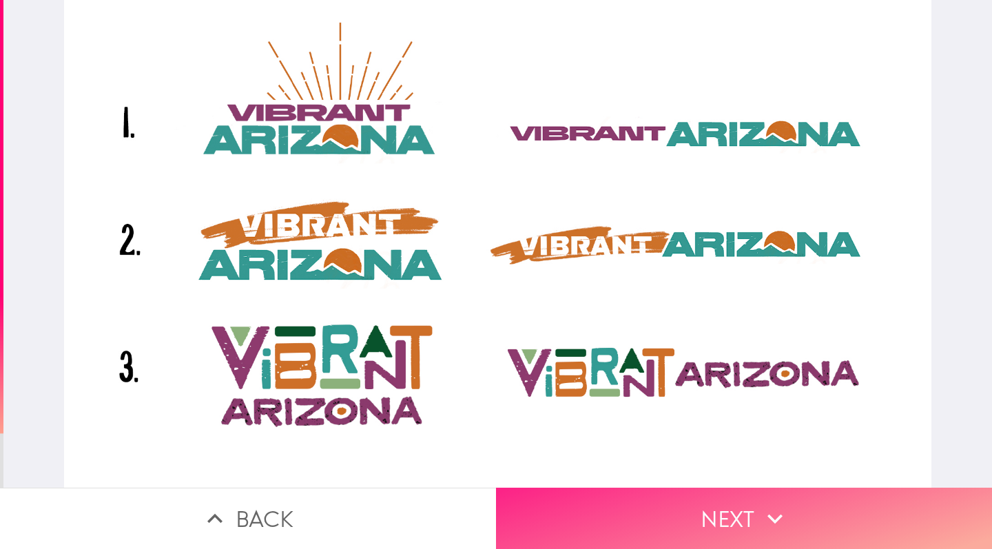
click at [624, 548] on button "Next" at bounding box center [744, 518] width 496 height 61
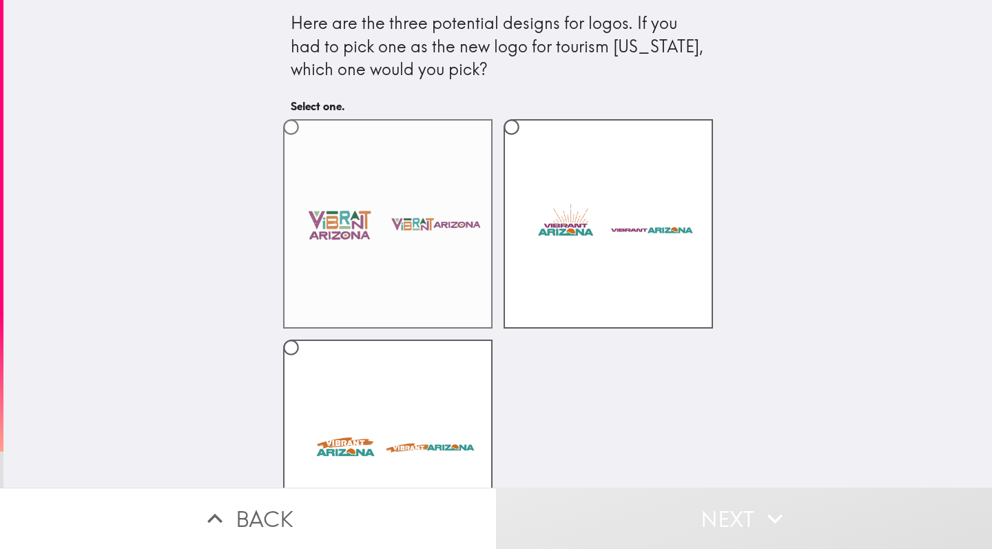
click at [419, 250] on label at bounding box center [387, 223] width 209 height 209
click at [306, 143] on input "radio" at bounding box center [290, 127] width 31 height 31
radio input "true"
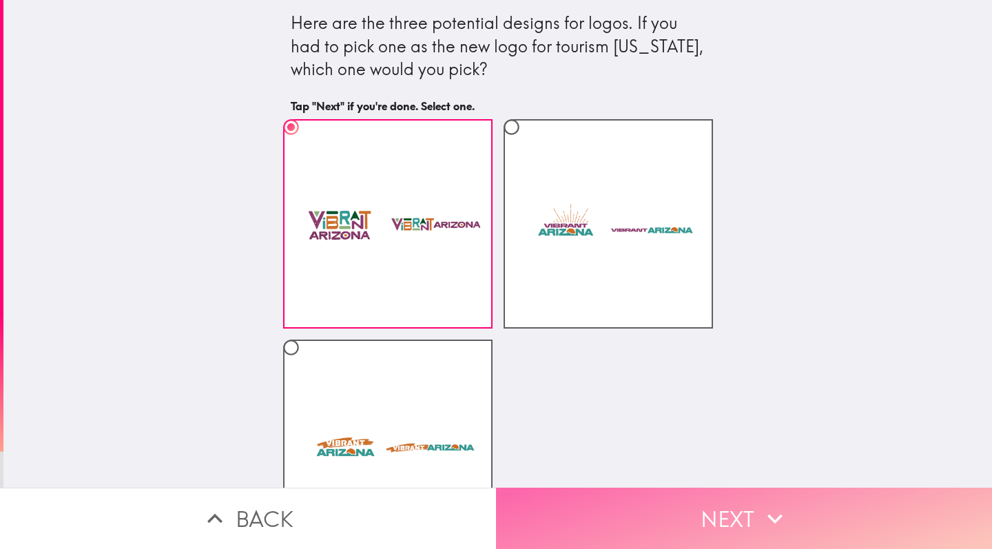
click at [617, 531] on button "Next" at bounding box center [744, 518] width 496 height 61
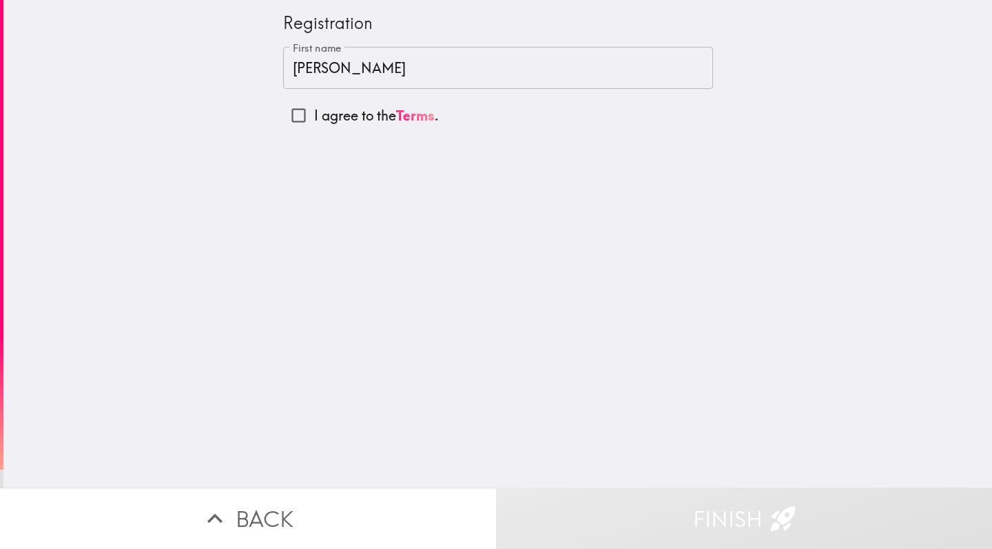
click at [301, 105] on input "I agree to the Terms ." at bounding box center [298, 115] width 31 height 31
checkbox input "true"
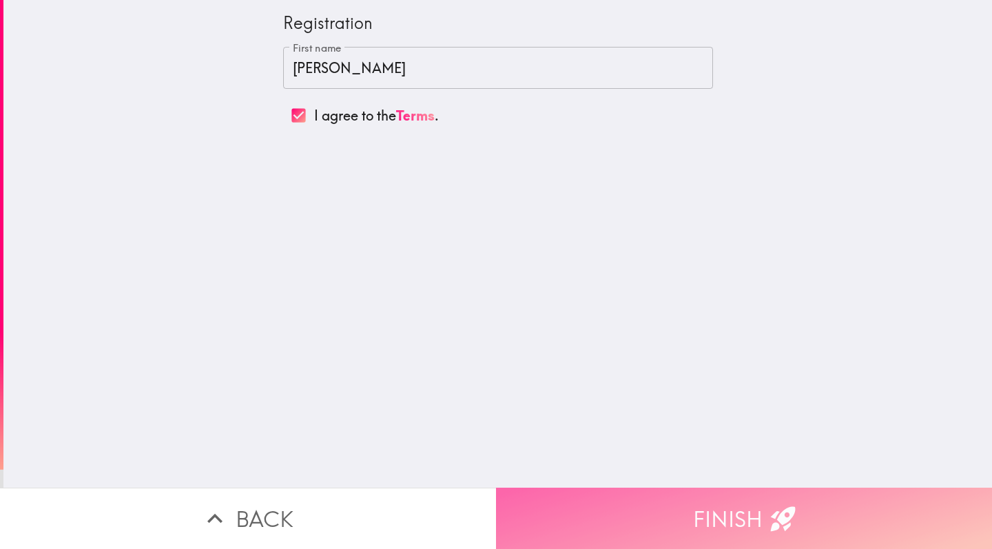
click at [620, 513] on button "Finish" at bounding box center [744, 518] width 496 height 61
